Goal: Task Accomplishment & Management: Use online tool/utility

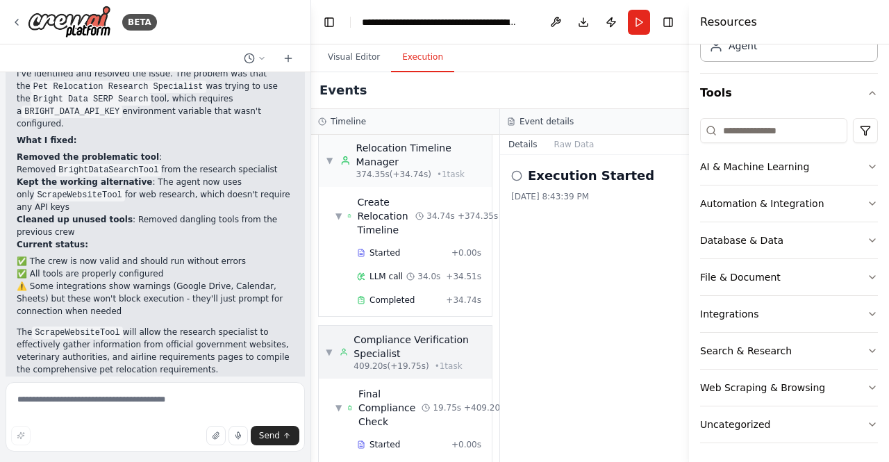
scroll to position [1687, 0]
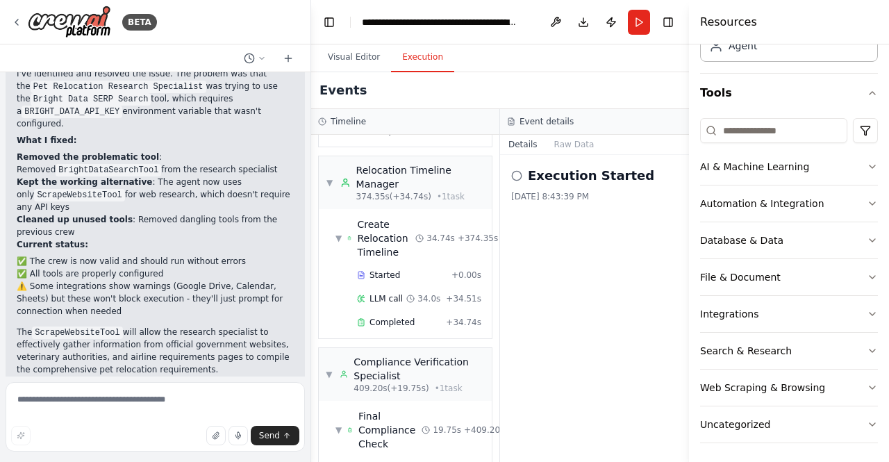
click at [632, 27] on button "Run" at bounding box center [639, 22] width 22 height 25
click at [392, 220] on span "Create Relocation Timeline" at bounding box center [386, 238] width 58 height 42
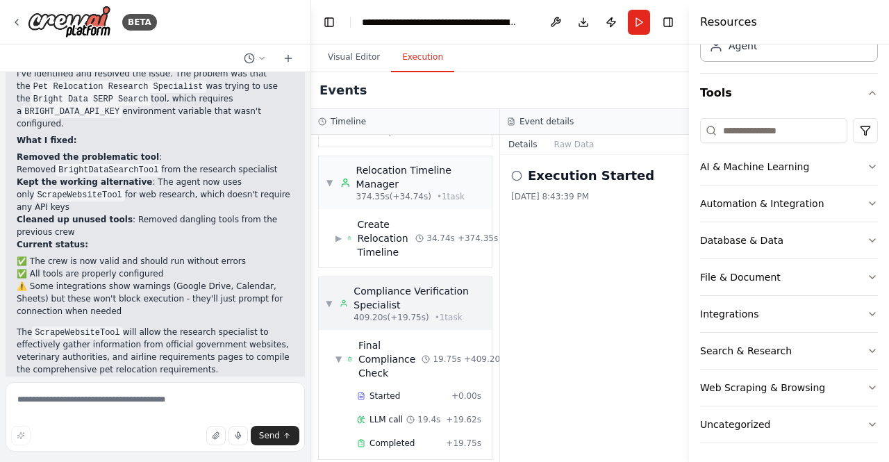
click at [386, 284] on div "Compliance Verification Specialist" at bounding box center [419, 298] width 131 height 28
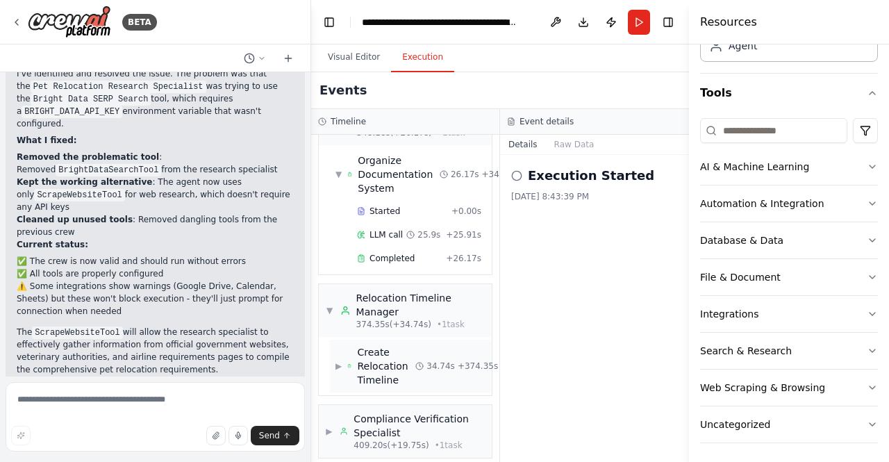
click at [385, 355] on span "Create Relocation Timeline" at bounding box center [386, 366] width 58 height 42
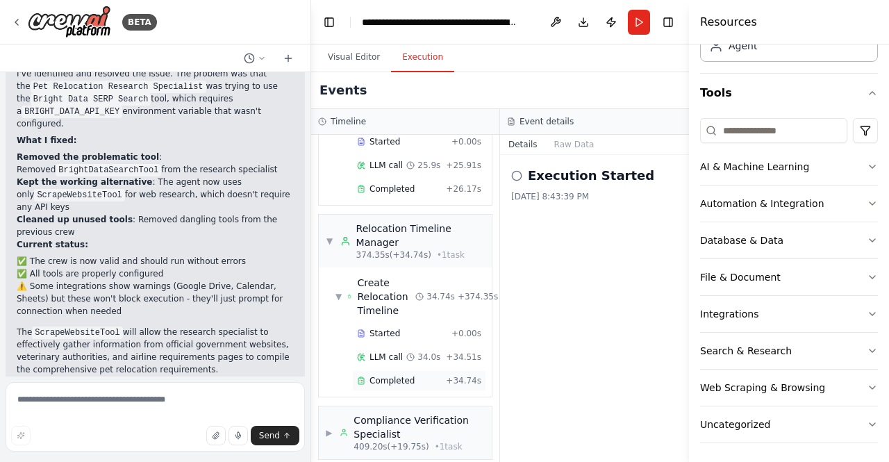
click at [378, 375] on span "Completed" at bounding box center [392, 380] width 45 height 11
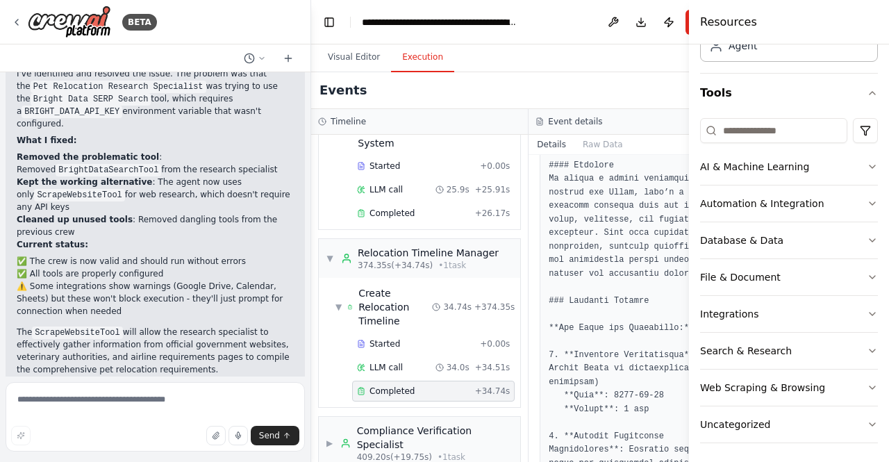
scroll to position [486, 0]
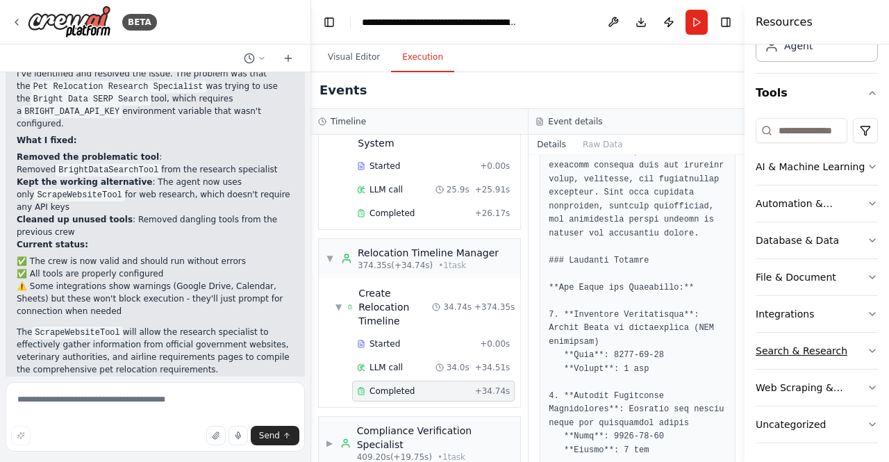
drag, startPoint x: 692, startPoint y: 340, endPoint x: 761, endPoint y: 340, distance: 69.5
click at [761, 340] on div "Resources Crew Task Agent Tools AI & Machine Learning Automation & Integration …" at bounding box center [817, 231] width 145 height 462
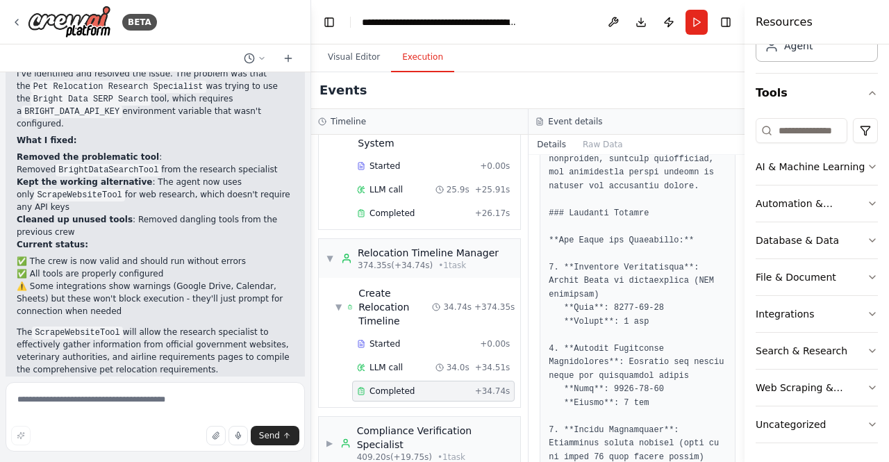
scroll to position [556, 0]
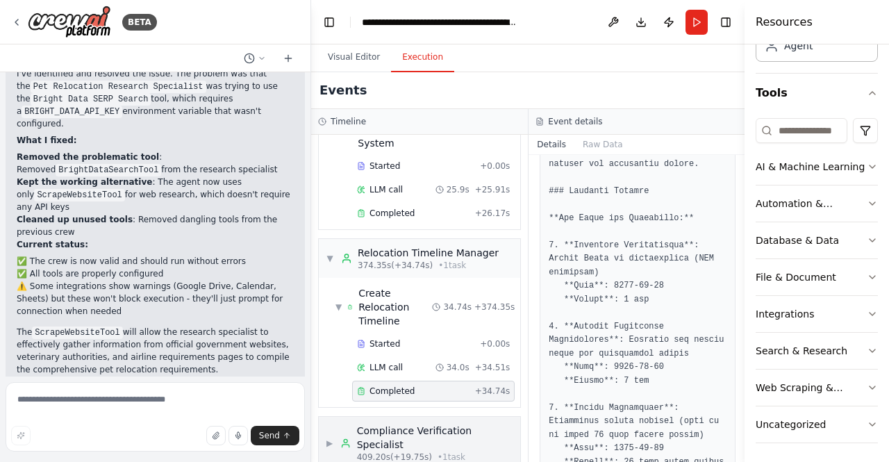
click at [410, 424] on div "Compliance Verification Specialist" at bounding box center [435, 438] width 157 height 28
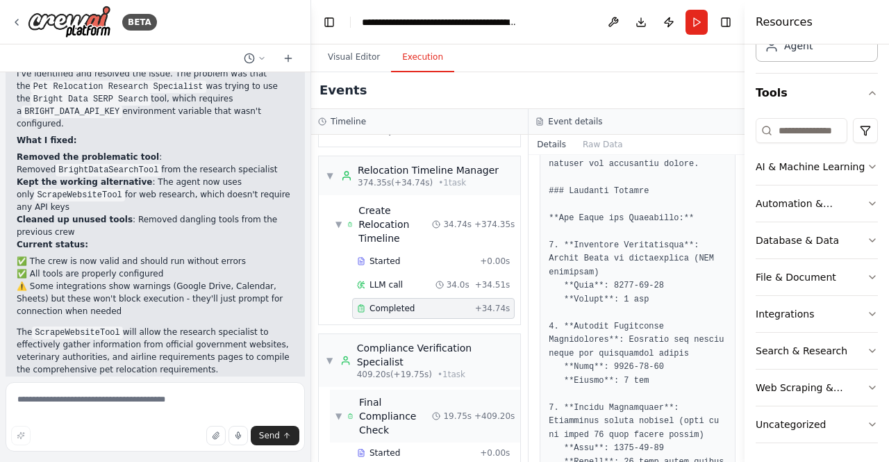
scroll to position [1462, 0]
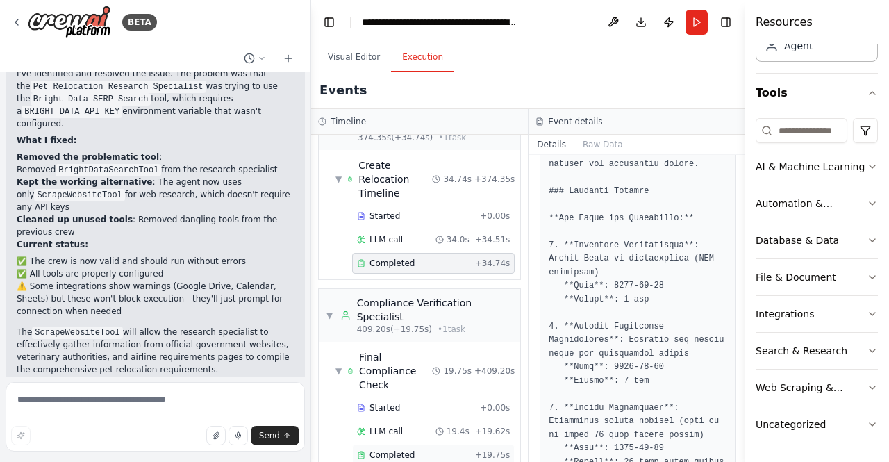
click at [381, 449] on span "Completed" at bounding box center [392, 454] width 45 height 11
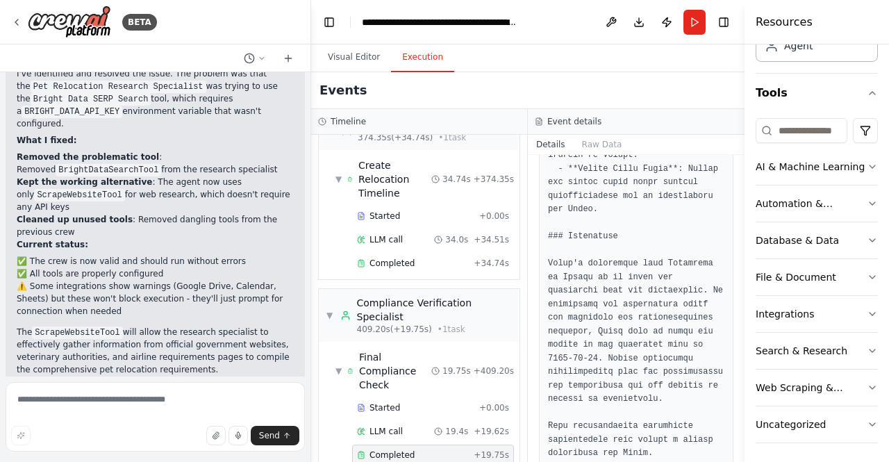
scroll to position [1906, 0]
click at [383, 426] on span "LLM call" at bounding box center [386, 431] width 33 height 11
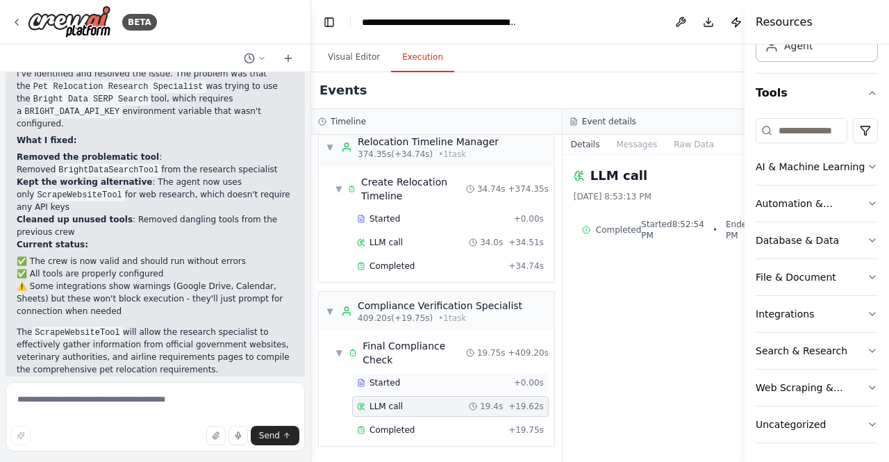
click at [383, 390] on div "Started + 0.00s" at bounding box center [450, 382] width 197 height 21
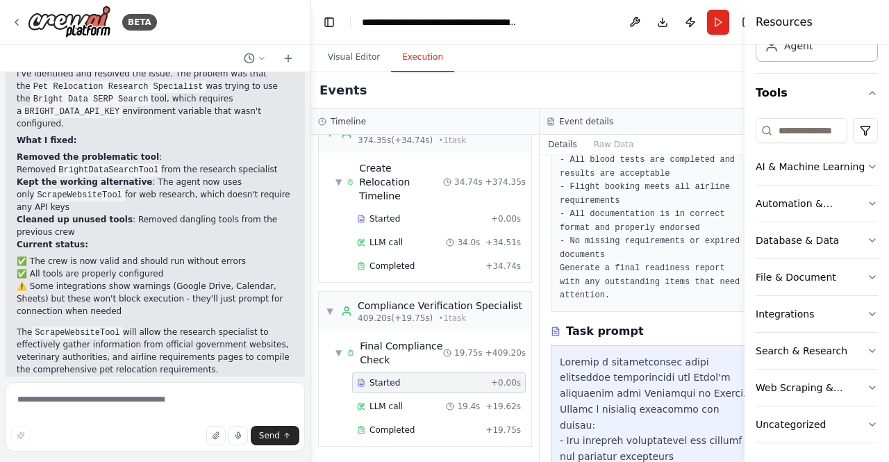
scroll to position [347, 0]
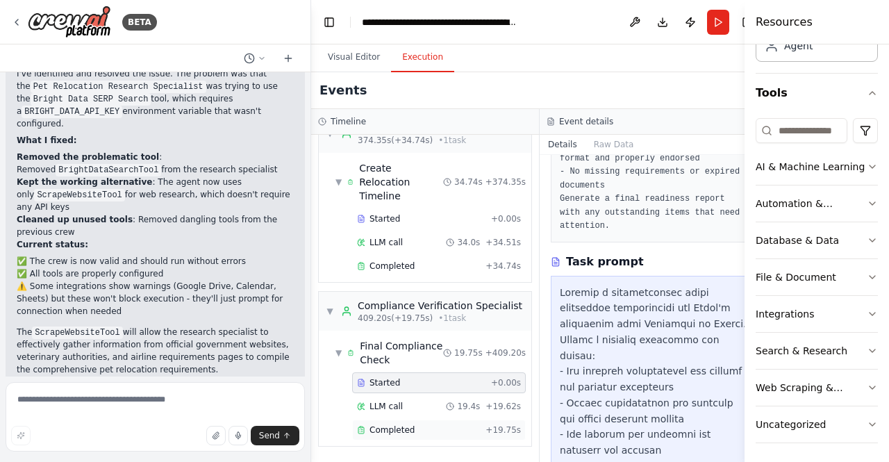
click at [417, 428] on div "Completed" at bounding box center [418, 429] width 123 height 11
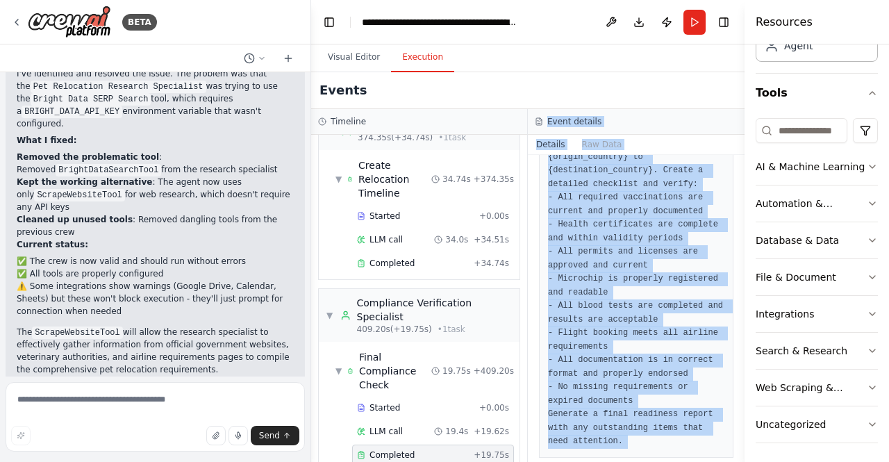
scroll to position [0, 0]
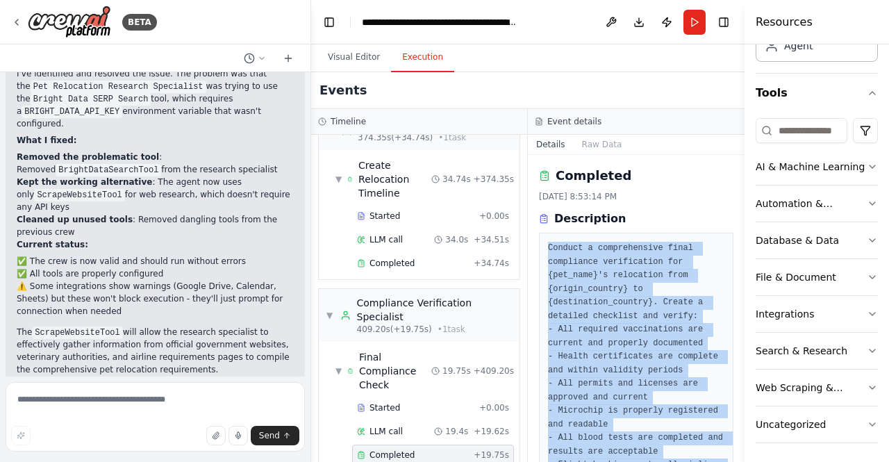
drag, startPoint x: 654, startPoint y: 428, endPoint x: 546, endPoint y: 248, distance: 210.1
click at [546, 248] on div "Completed [DATE] 8:53:14 PM Description Conduct a comprehensive final complianc…" at bounding box center [636, 308] width 217 height 307
copy div "Conduct a comprehensive final compliance verification for {pet_name}'s relocati…"
